Goal: Transaction & Acquisition: Purchase product/service

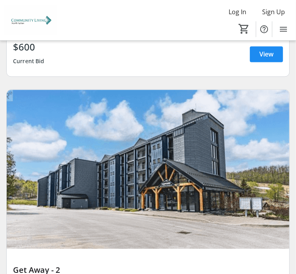
scroll to position [5127, 0]
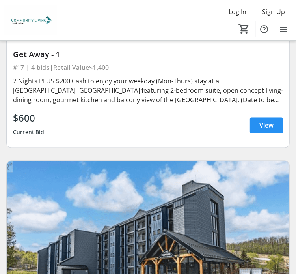
click at [262, 121] on span "View" at bounding box center [267, 125] width 14 height 9
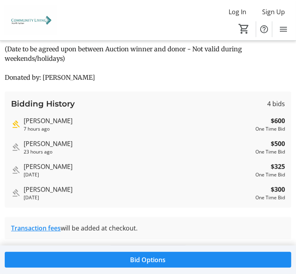
scroll to position [276, 0]
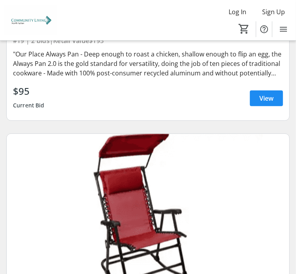
scroll to position [5916, 0]
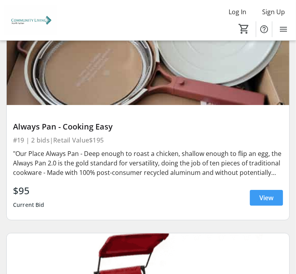
click at [263, 193] on span "View" at bounding box center [267, 197] width 14 height 9
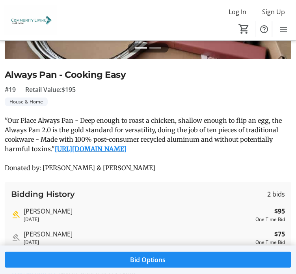
scroll to position [236, 0]
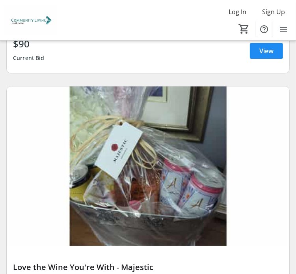
scroll to position [10373, 0]
